Goal: Find specific page/section: Find specific page/section

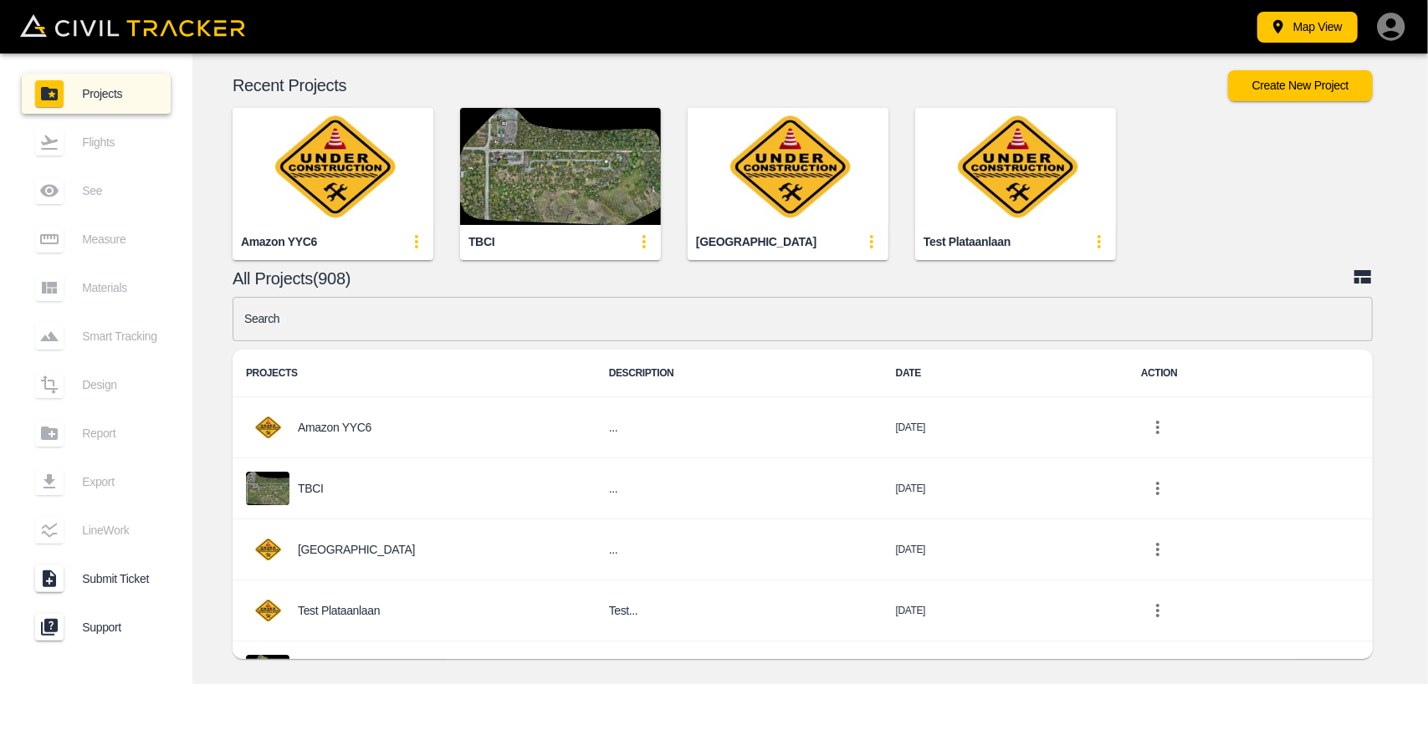
click at [551, 186] on img "button" at bounding box center [560, 166] width 201 height 117
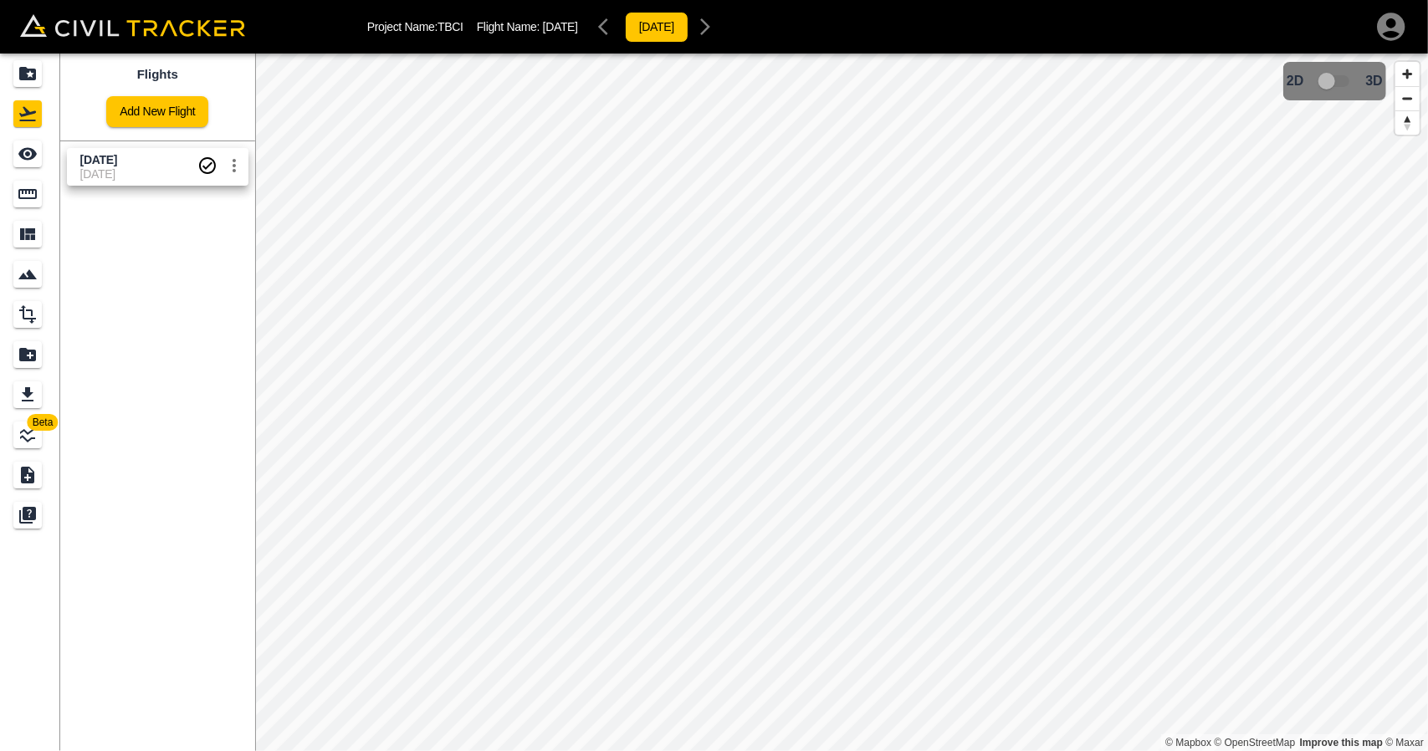
click at [125, 176] on span "[DATE]" at bounding box center [138, 173] width 117 height 13
click at [16, 155] on div "See" at bounding box center [27, 154] width 28 height 27
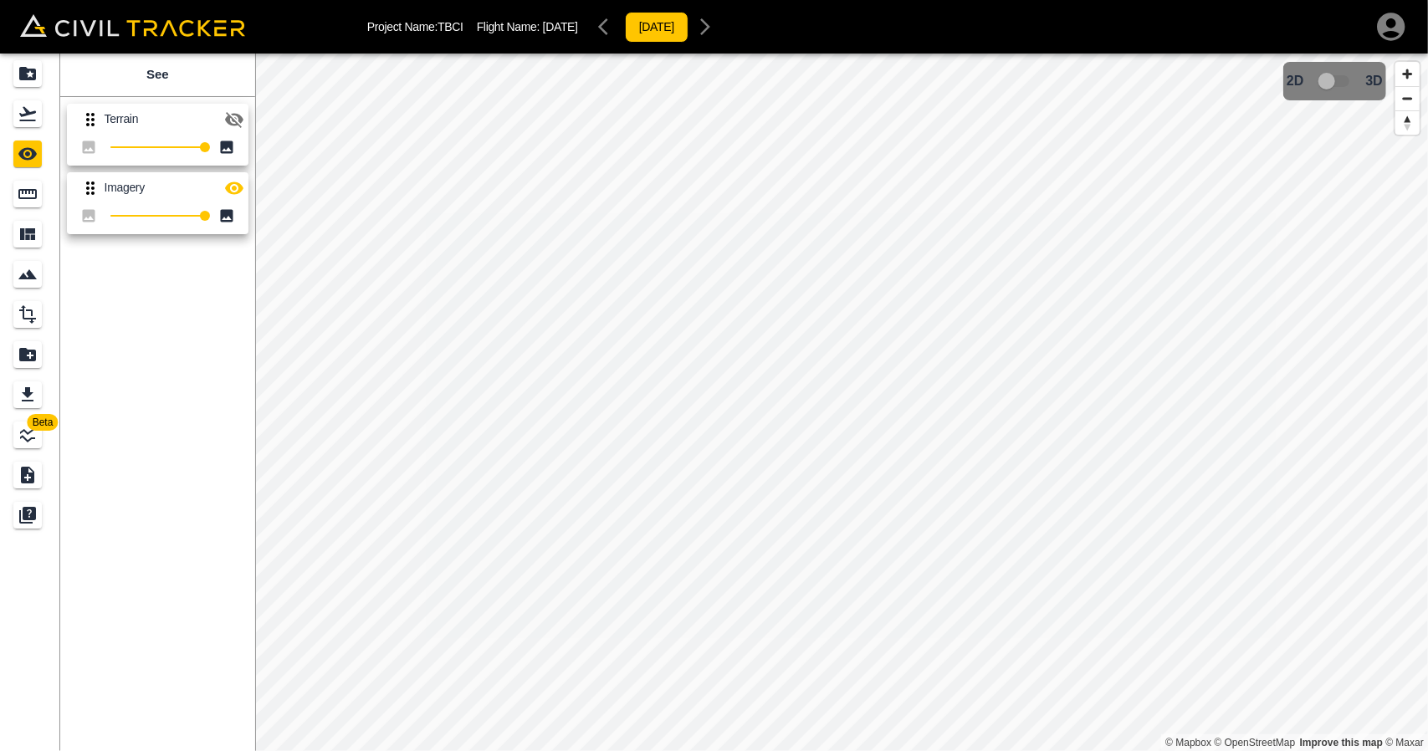
click at [239, 131] on button "button" at bounding box center [234, 119] width 33 height 33
click at [233, 190] on icon "button" at bounding box center [234, 188] width 20 height 20
click at [226, 126] on icon "button" at bounding box center [234, 120] width 20 height 20
click at [229, 194] on icon "button" at bounding box center [234, 188] width 20 height 20
click at [36, 120] on icon "Flights" at bounding box center [28, 114] width 20 height 20
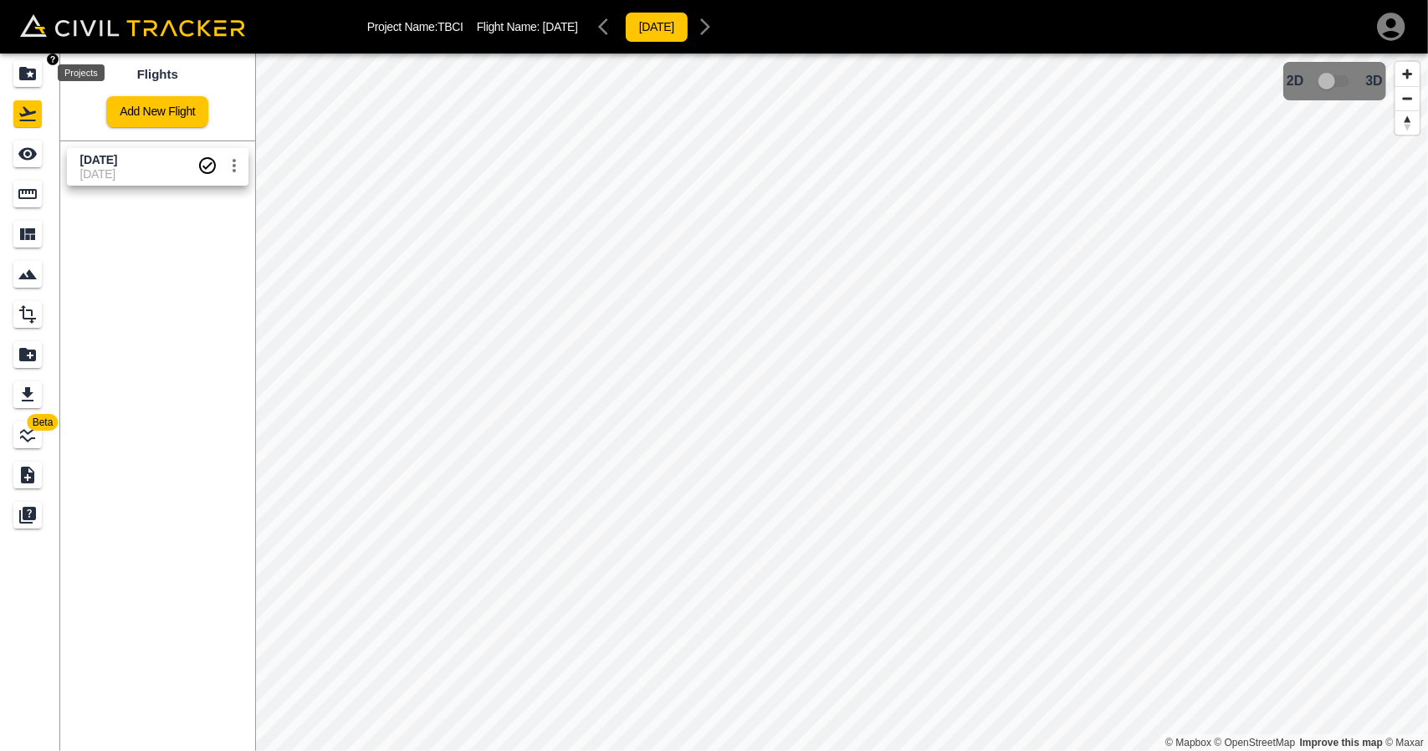
drag, startPoint x: 23, startPoint y: 74, endPoint x: 196, endPoint y: 15, distance: 182.0
click at [24, 73] on icon "Projects" at bounding box center [27, 73] width 17 height 13
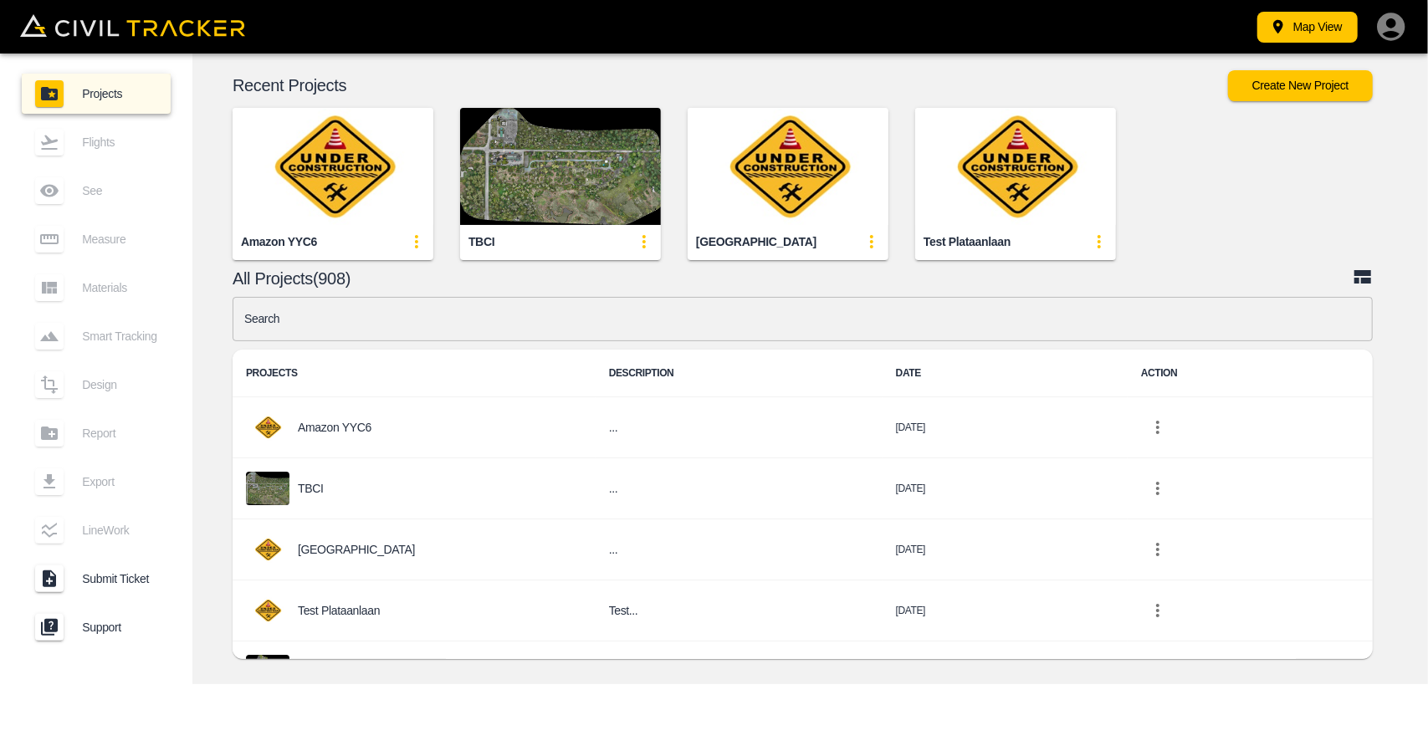
click at [552, 171] on img "button" at bounding box center [560, 166] width 201 height 117
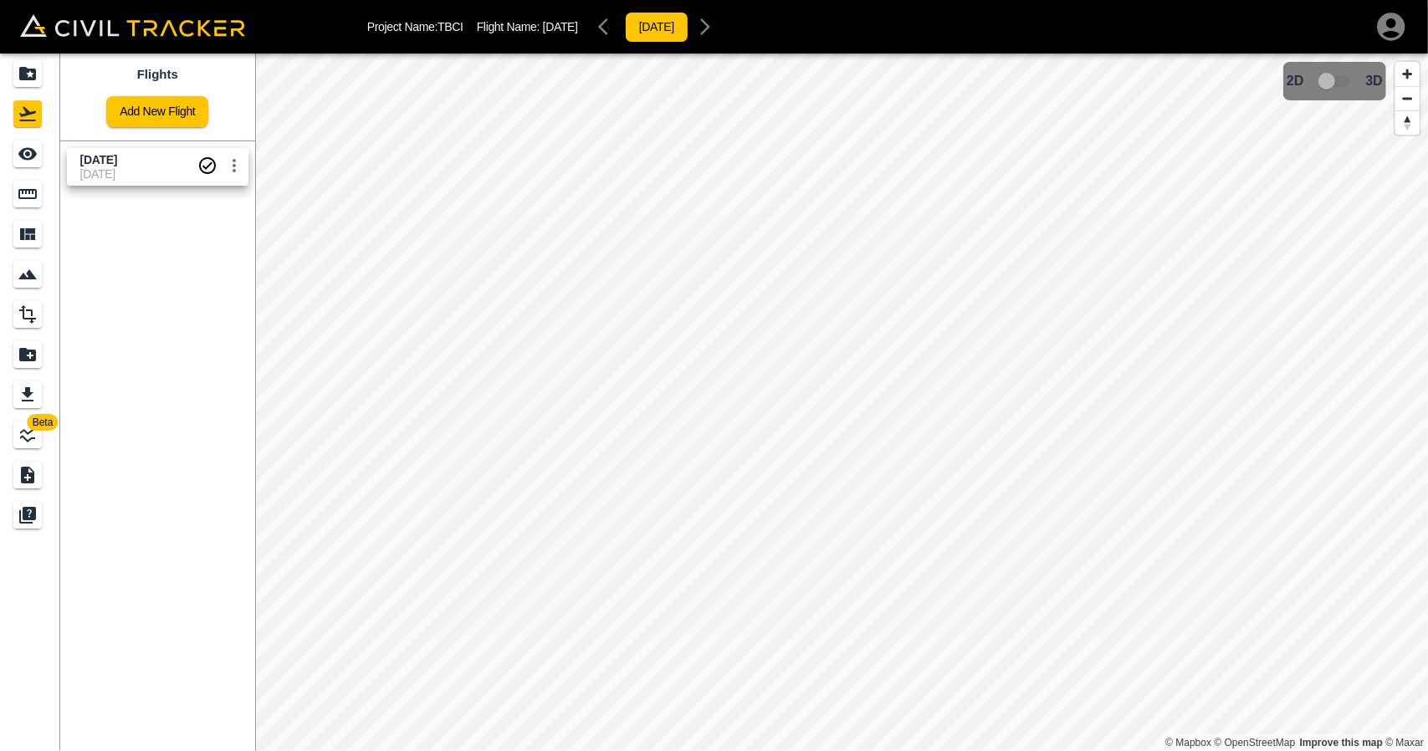
click at [144, 170] on span "[DATE]" at bounding box center [138, 173] width 117 height 13
click at [44, 155] on div "See" at bounding box center [29, 154] width 33 height 27
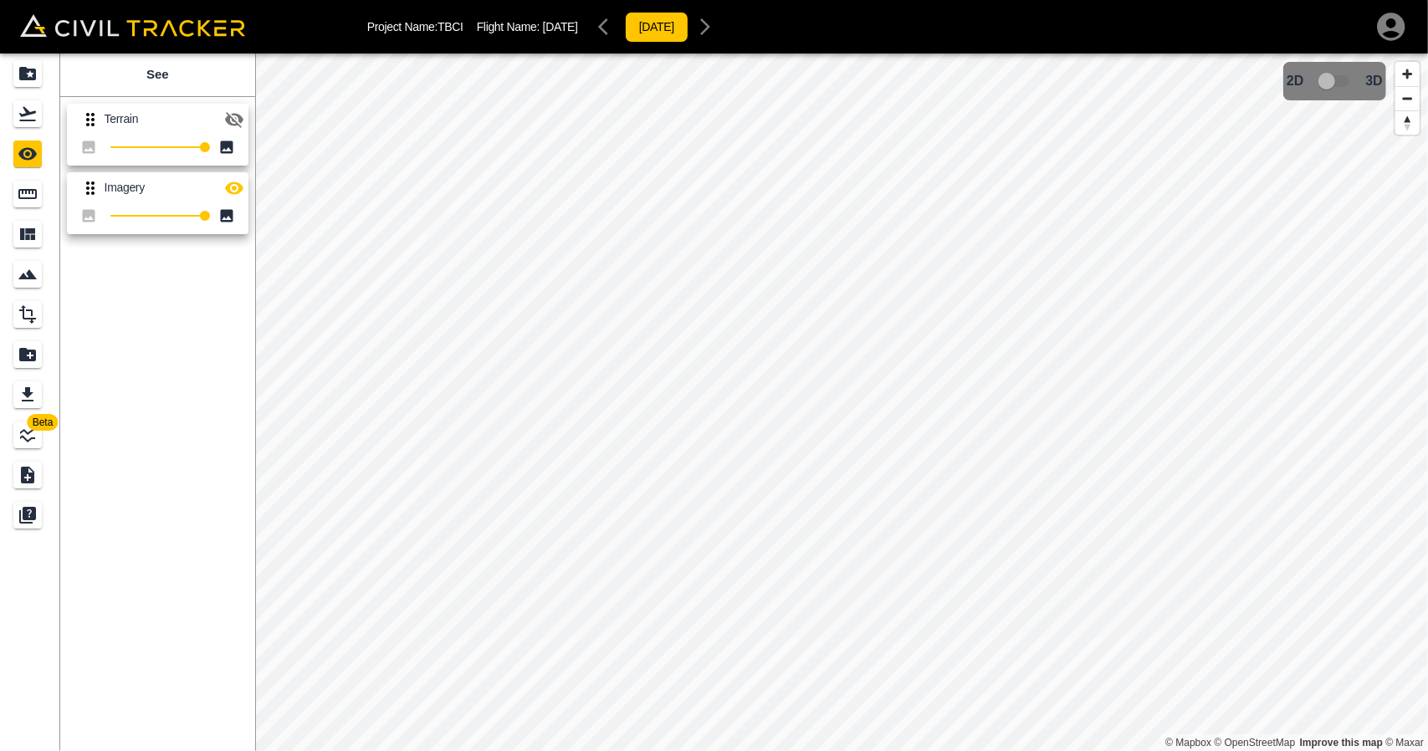
click at [239, 126] on icon "button" at bounding box center [234, 120] width 20 height 20
click at [45, 200] on div "Measure" at bounding box center [29, 194] width 33 height 27
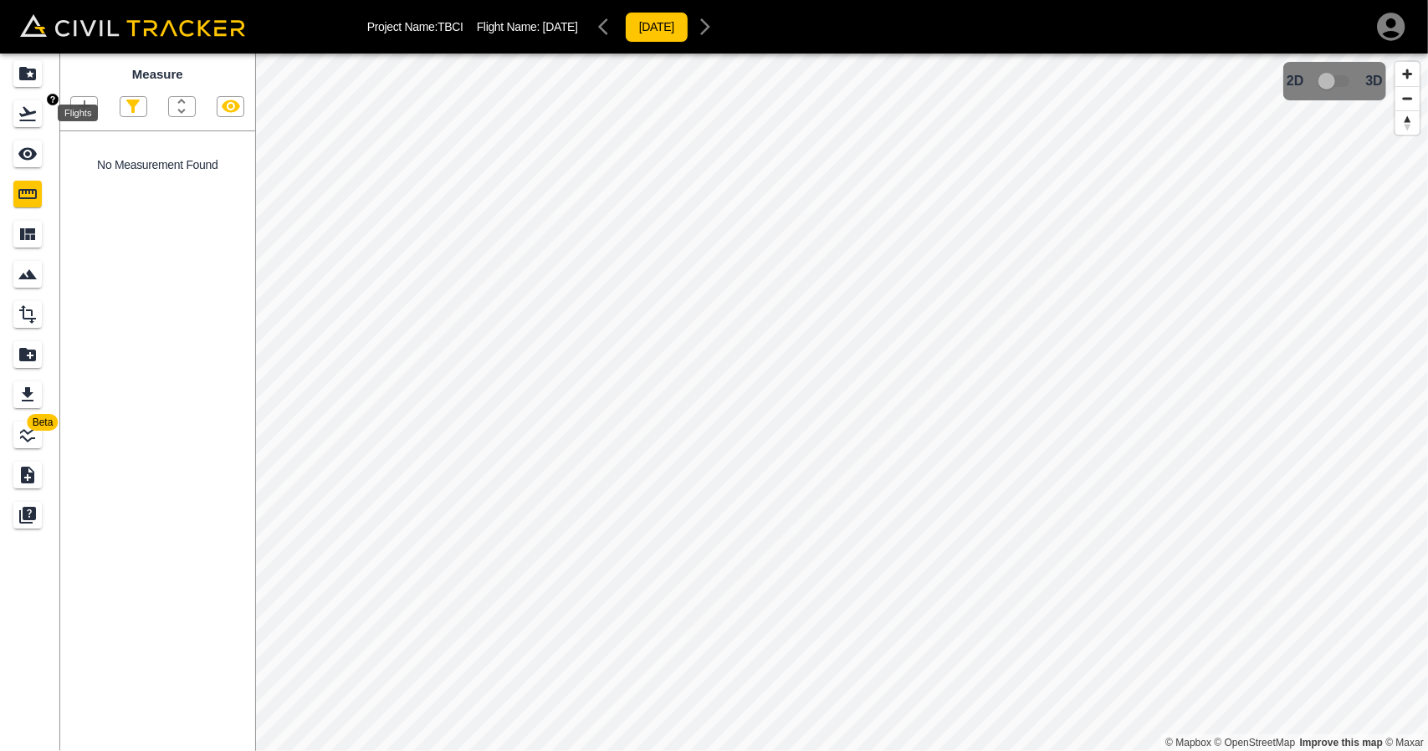
click at [30, 98] on link at bounding box center [30, 114] width 60 height 40
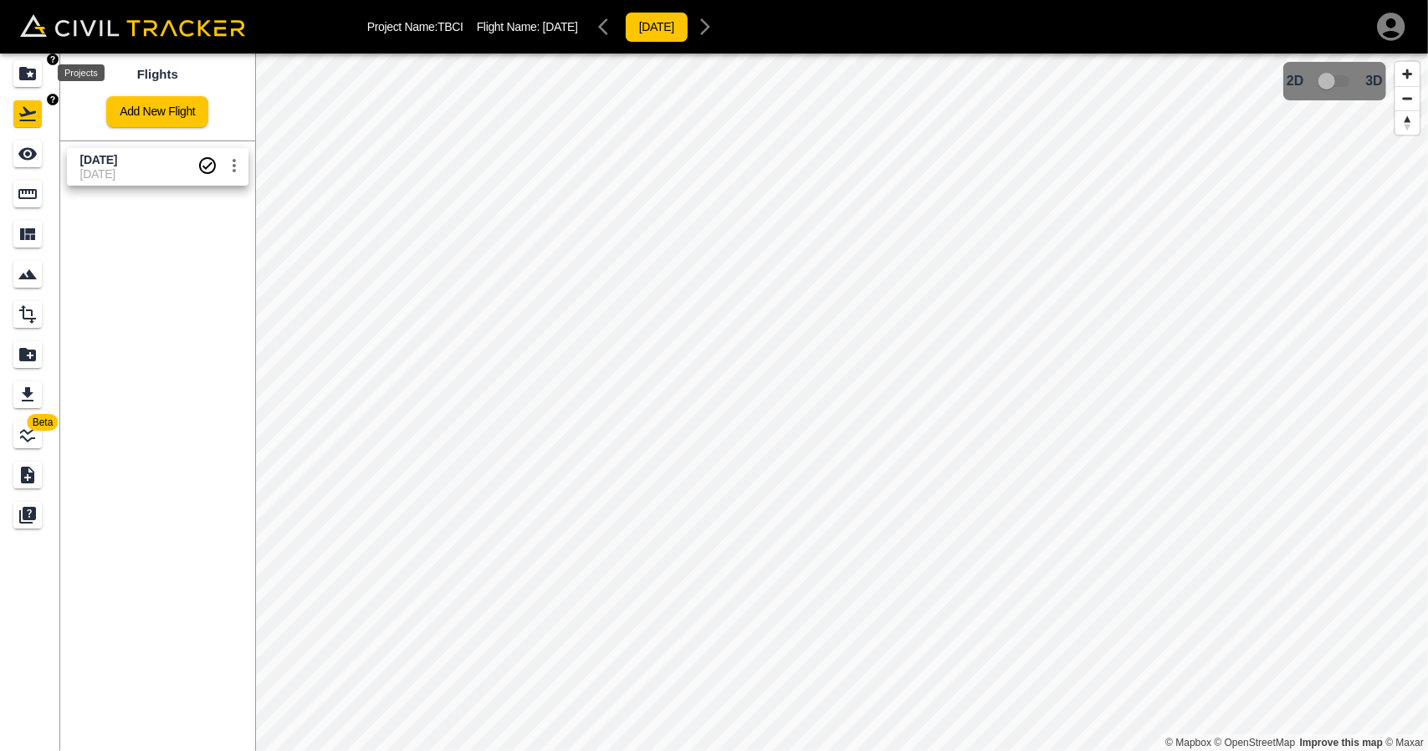
click at [23, 75] on icon "Projects" at bounding box center [27, 73] width 17 height 13
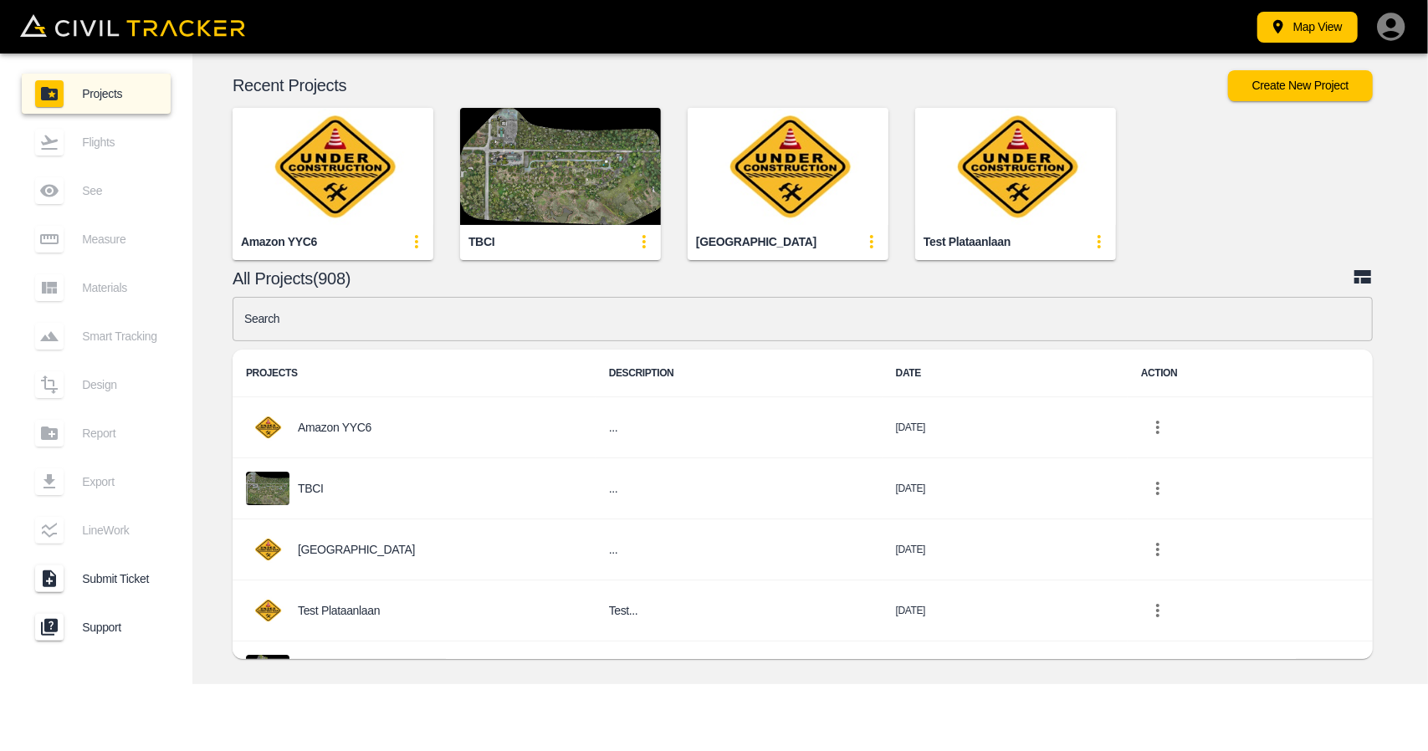
click at [531, 161] on img "button" at bounding box center [560, 166] width 201 height 117
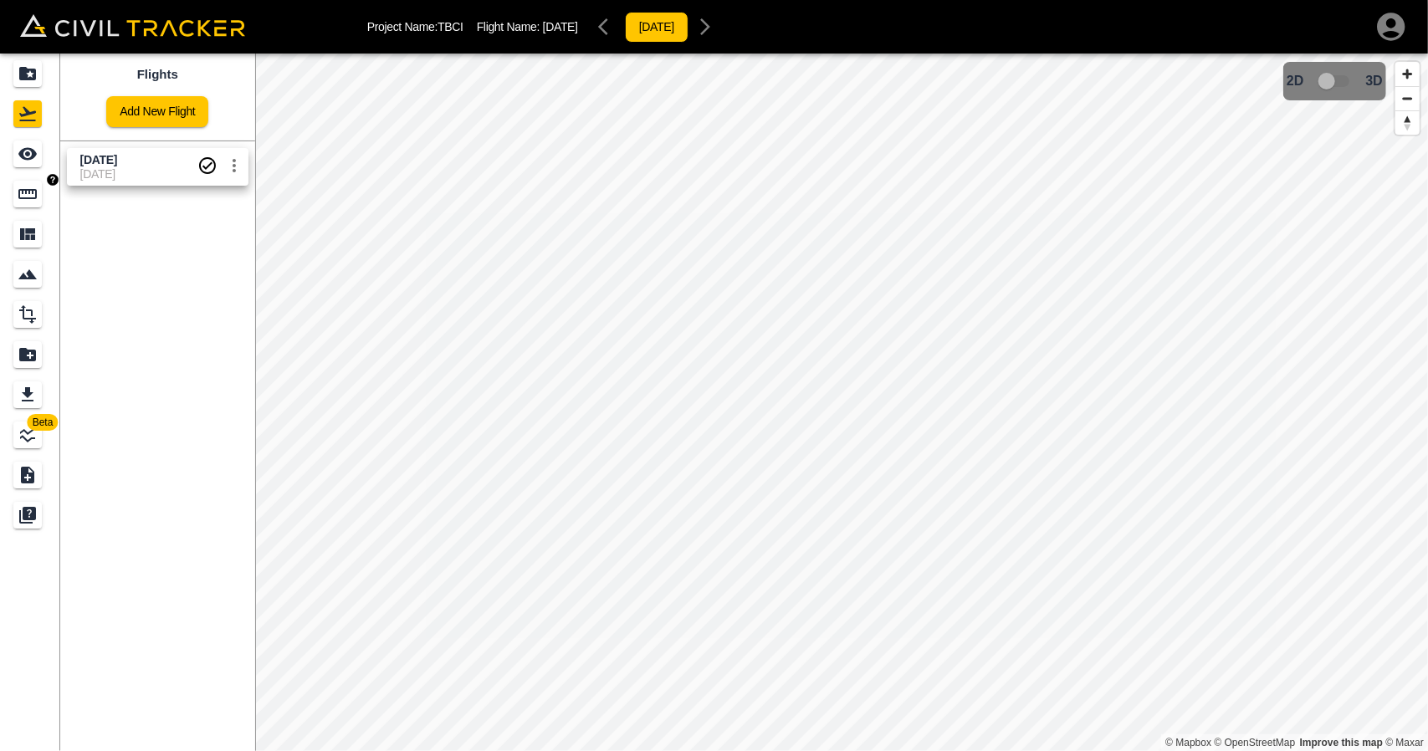
click at [35, 182] on div "Measure" at bounding box center [27, 194] width 28 height 27
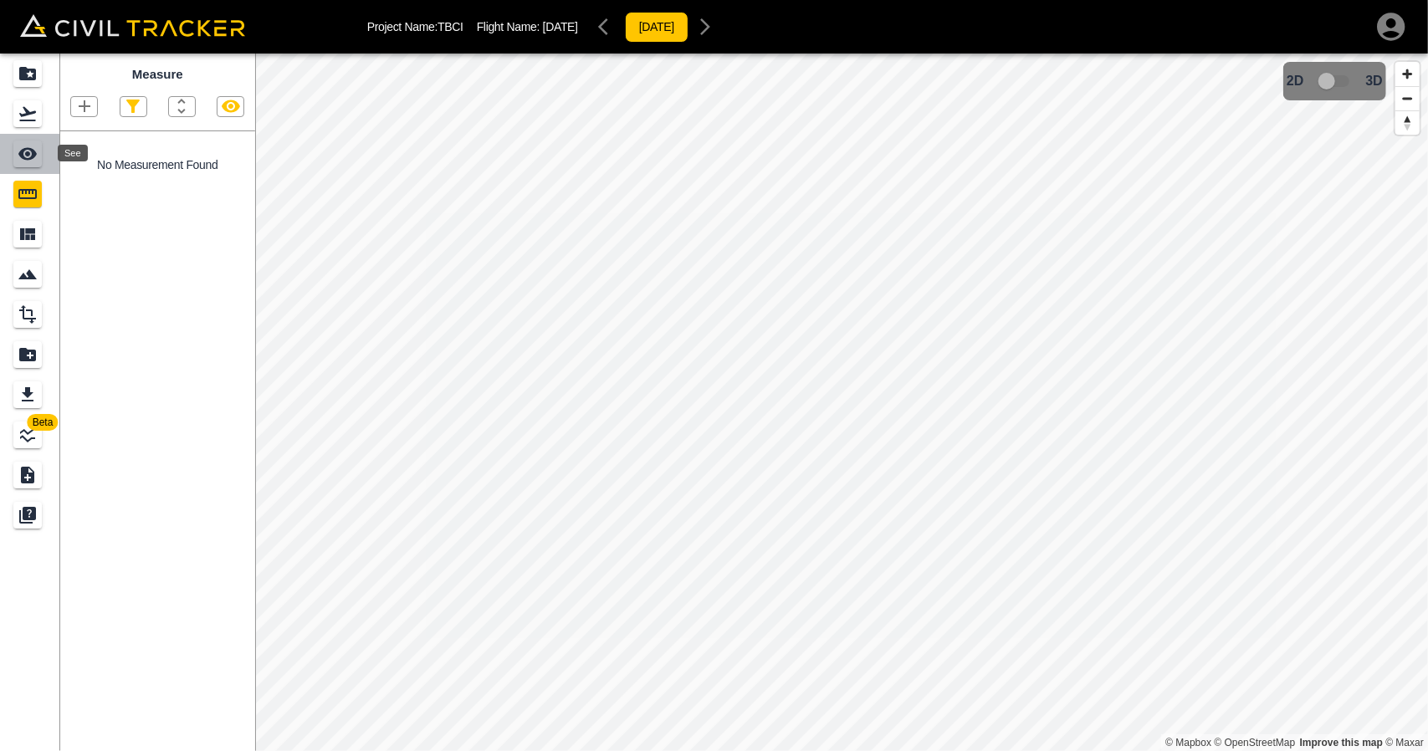
click at [34, 147] on icon "See" at bounding box center [28, 154] width 20 height 20
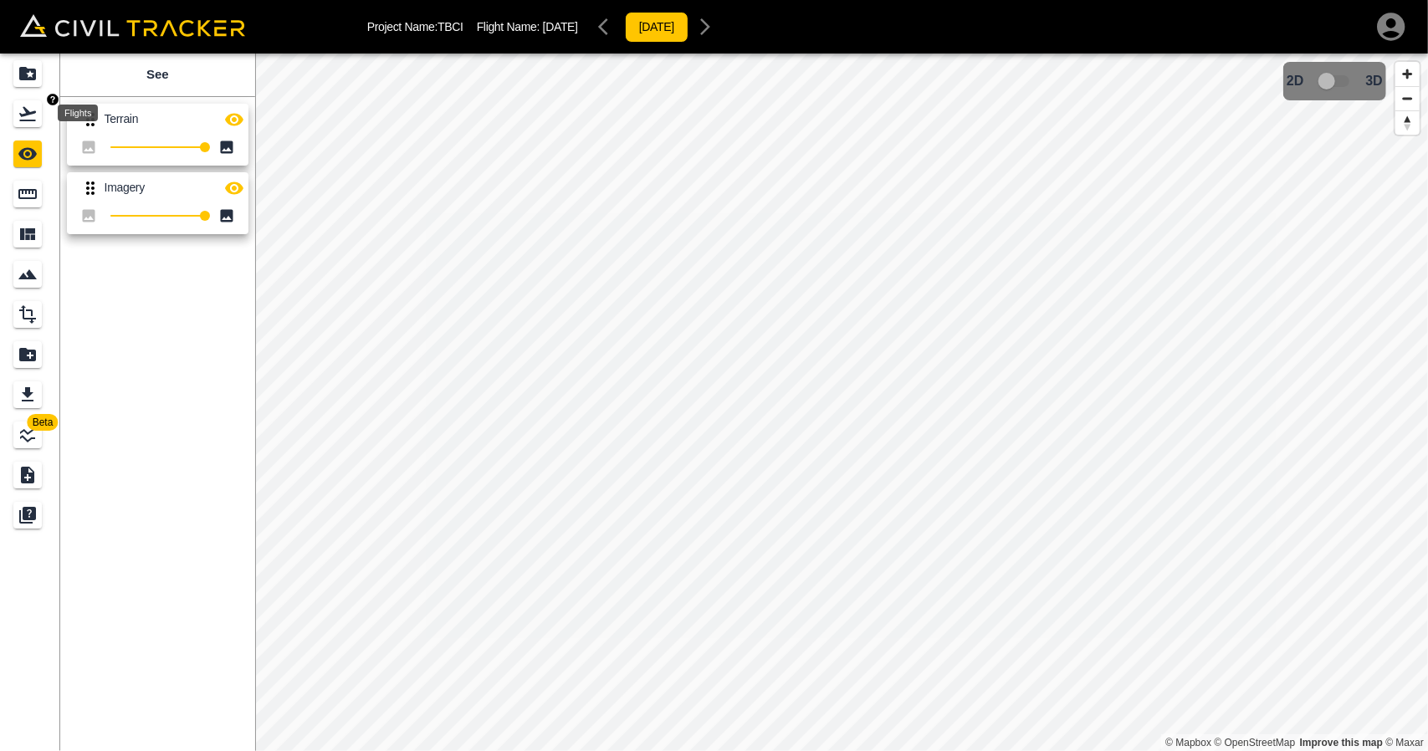
click at [37, 107] on icon "Flights" at bounding box center [28, 114] width 20 height 20
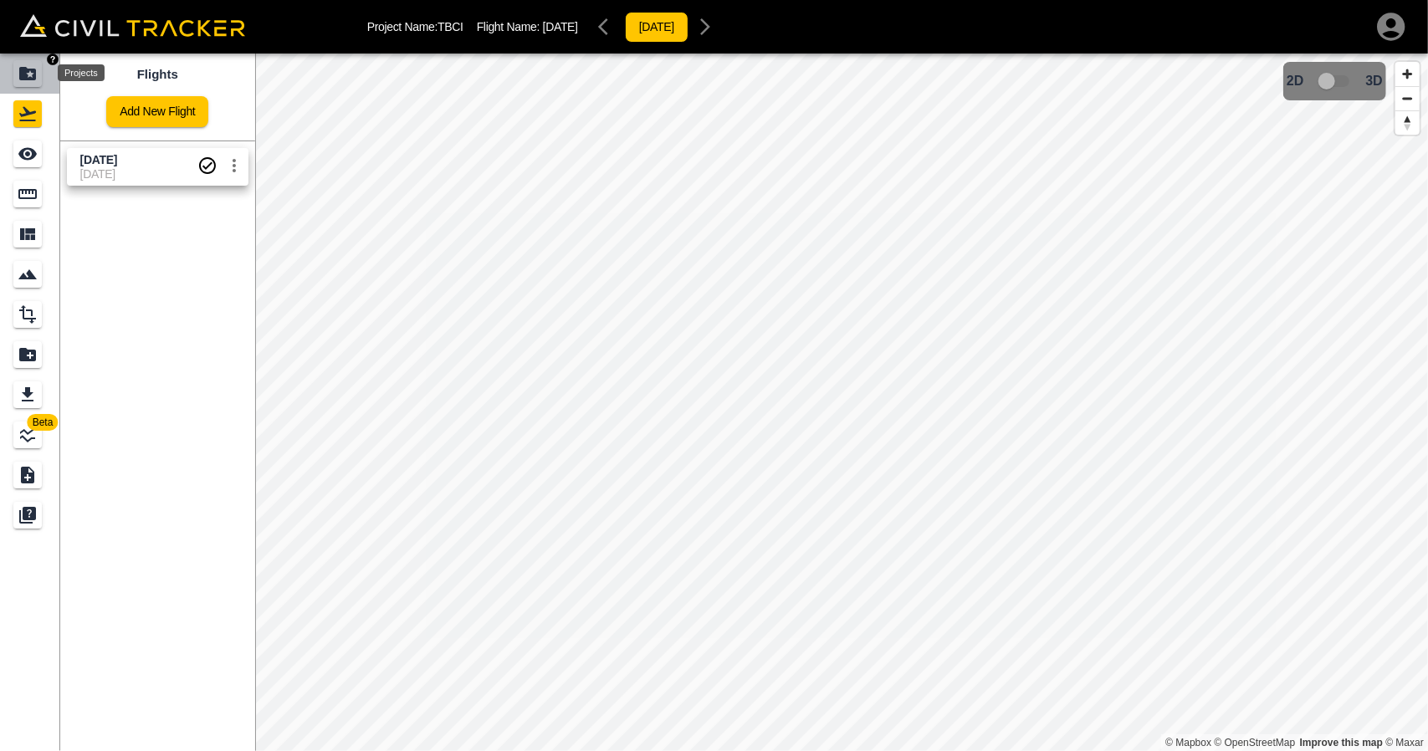
click at [38, 74] on div "Projects" at bounding box center [27, 73] width 28 height 27
